Goal: Information Seeking & Learning: Learn about a topic

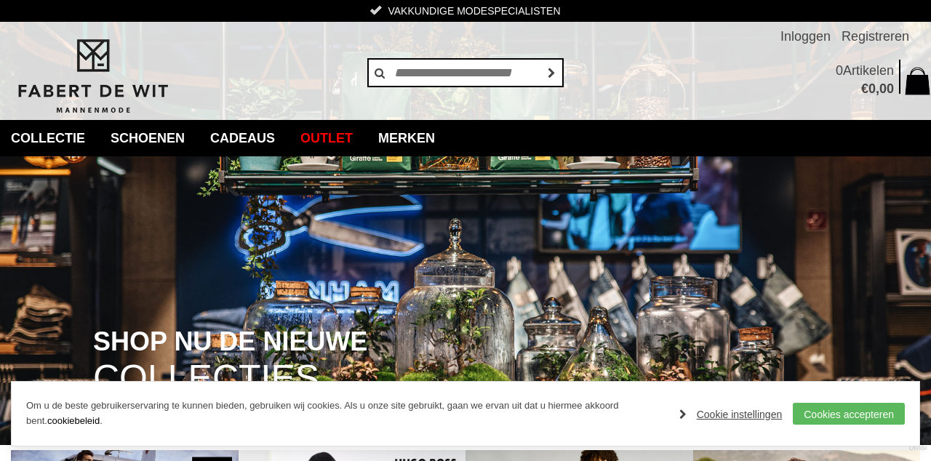
click at [427, 138] on link "Merken" at bounding box center [406, 138] width 79 height 36
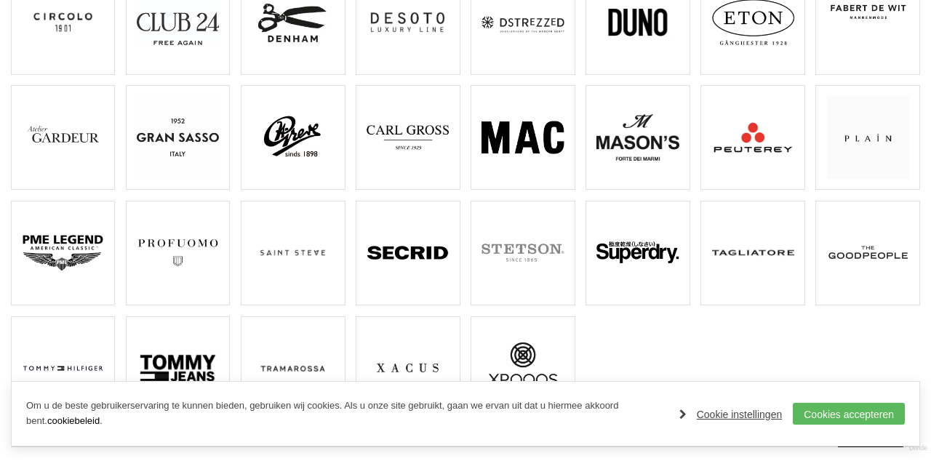
scroll to position [363, 0]
click at [83, 140] on img at bounding box center [63, 138] width 82 height 82
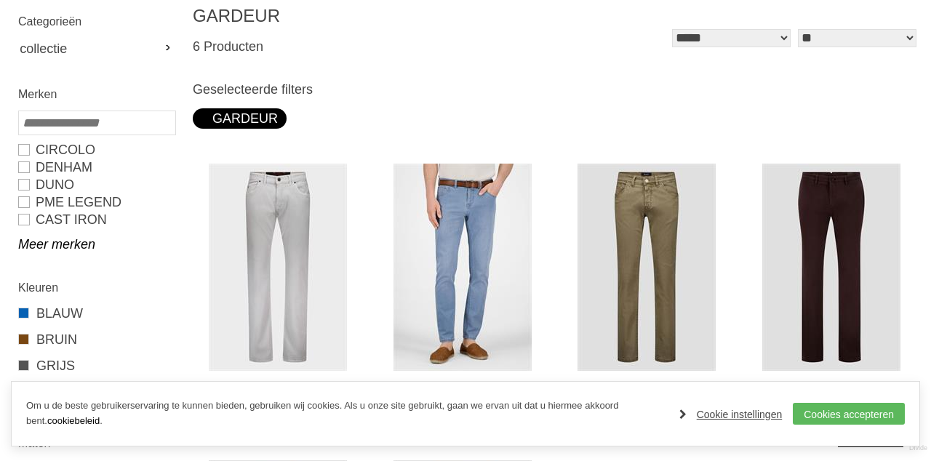
scroll to position [205, 0]
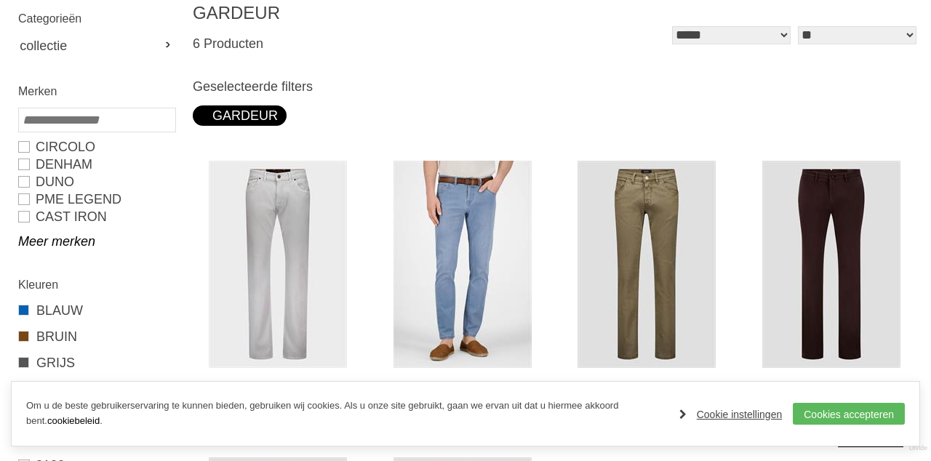
click at [0, 0] on img at bounding box center [0, 0] width 0 height 0
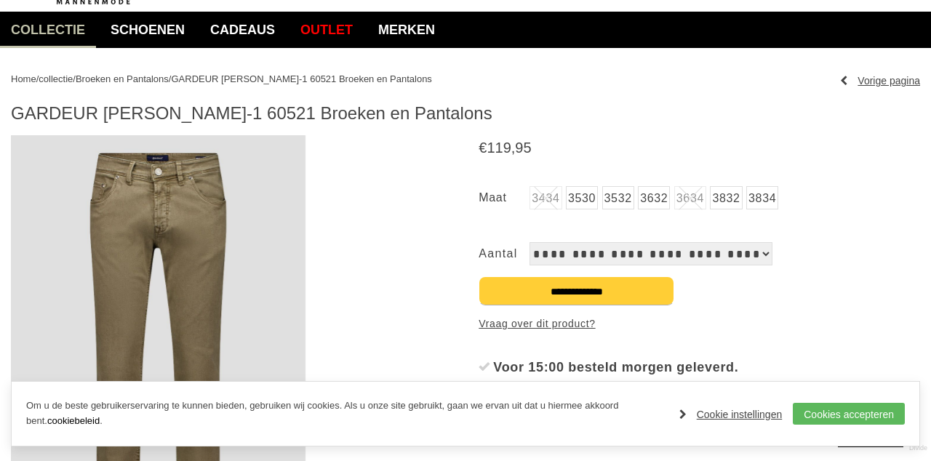
scroll to position [108, 0]
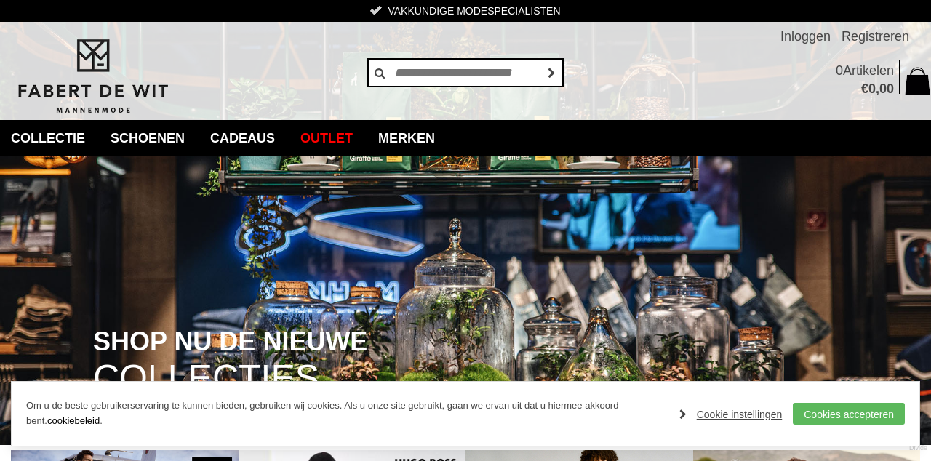
click at [429, 134] on link "Merken" at bounding box center [406, 138] width 79 height 36
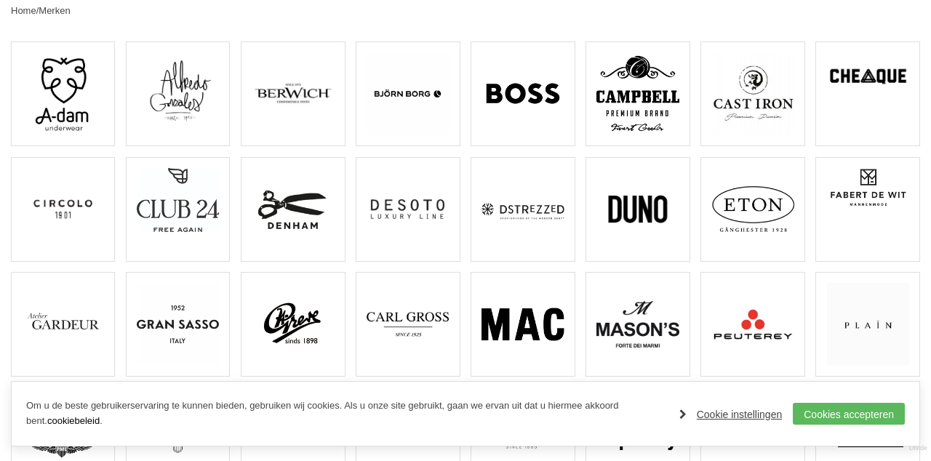
scroll to position [178, 0]
click at [77, 334] on img at bounding box center [63, 323] width 82 height 82
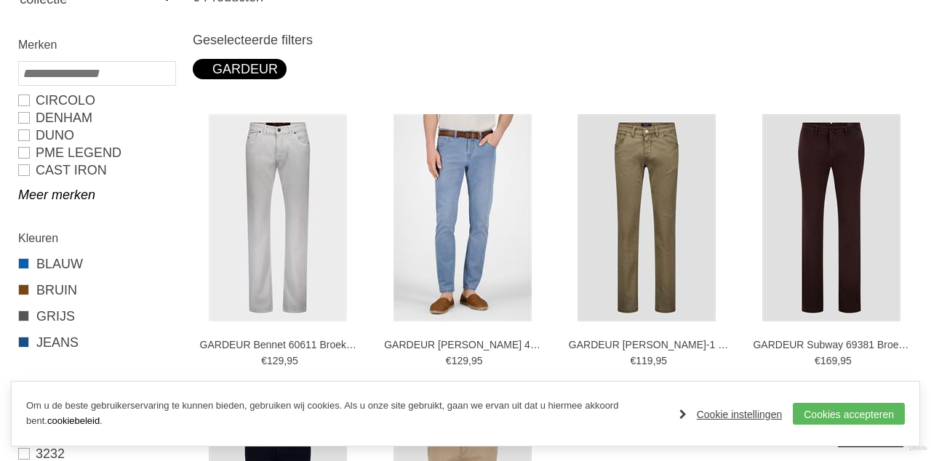
scroll to position [251, 0]
click at [0, 0] on img at bounding box center [0, 0] width 0 height 0
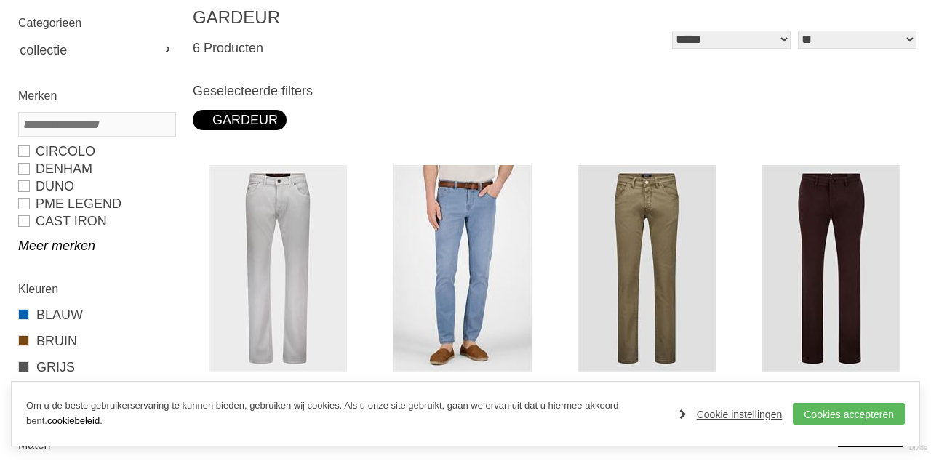
scroll to position [0, 0]
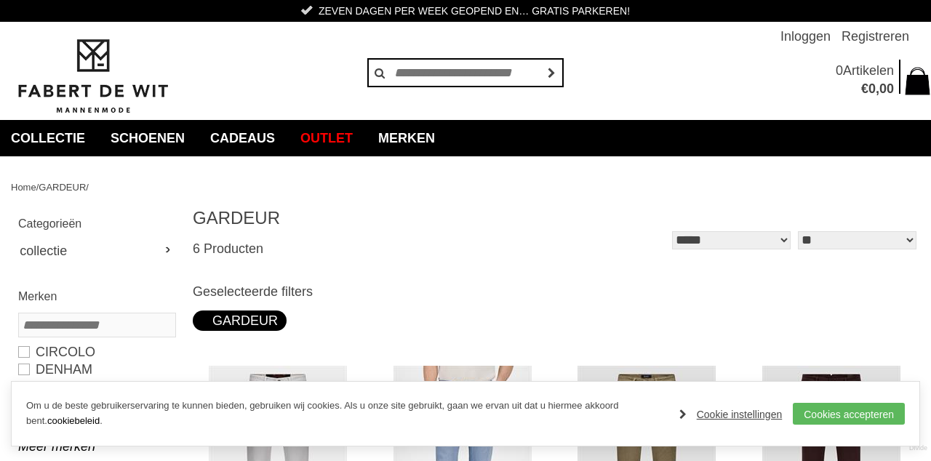
click at [436, 138] on link "Merken" at bounding box center [406, 138] width 79 height 36
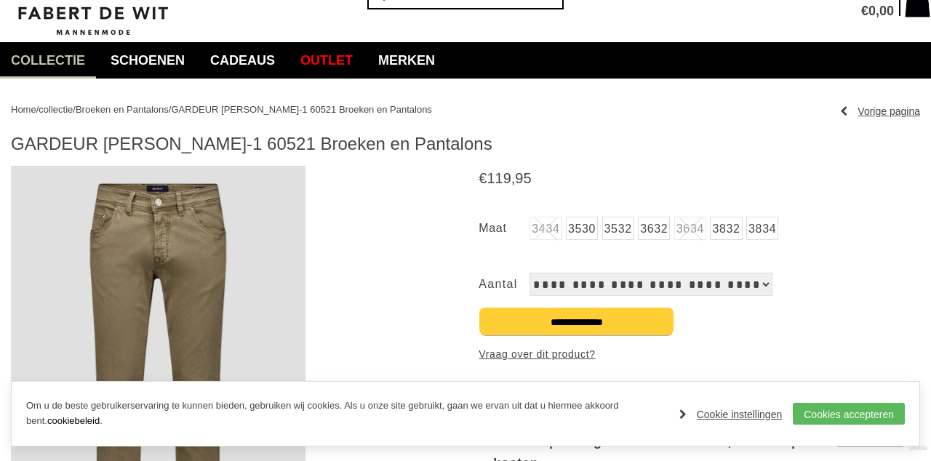
scroll to position [81, 0]
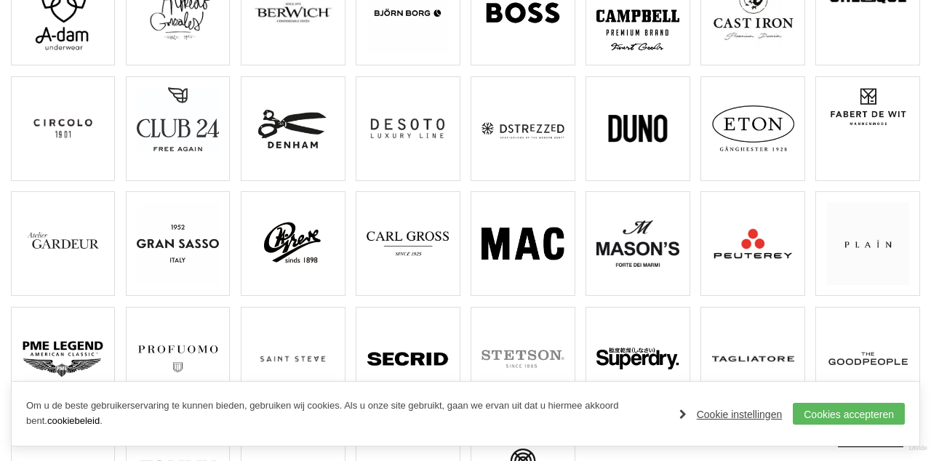
scroll to position [259, 0]
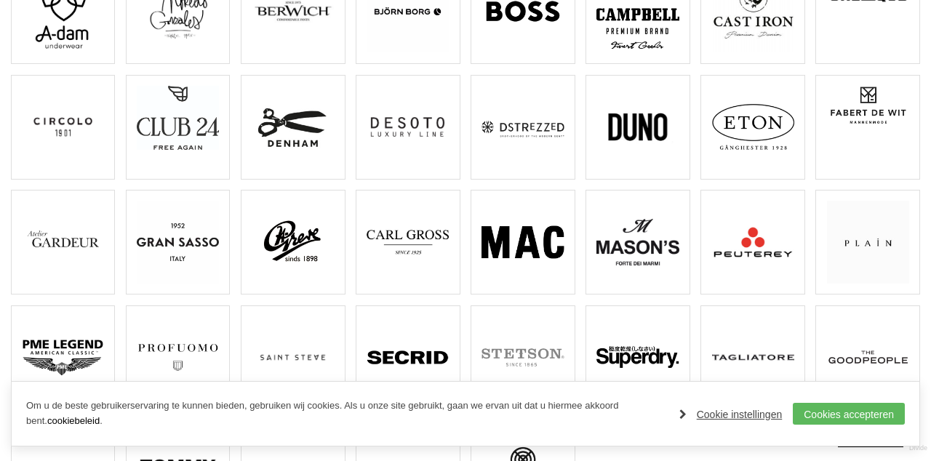
click at [650, 359] on img at bounding box center [638, 357] width 82 height 82
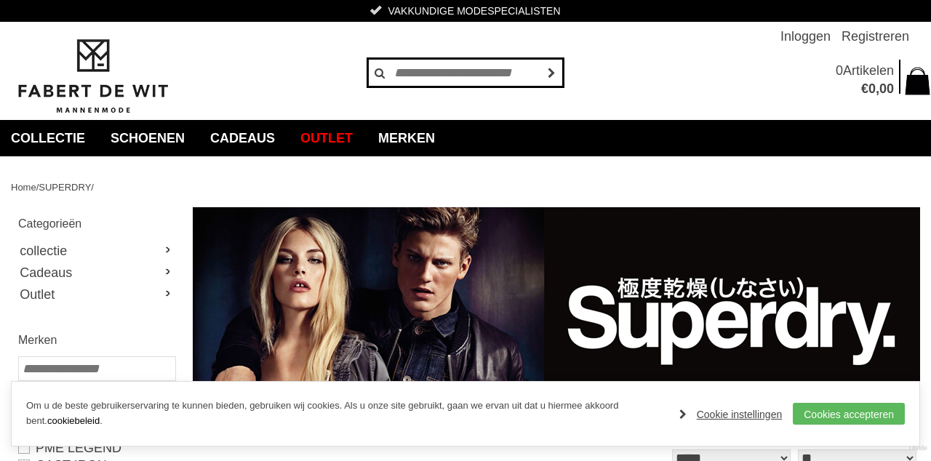
click at [506, 73] on input "text" at bounding box center [465, 72] width 196 height 29
type input "**********"
